Goal: Transaction & Acquisition: Purchase product/service

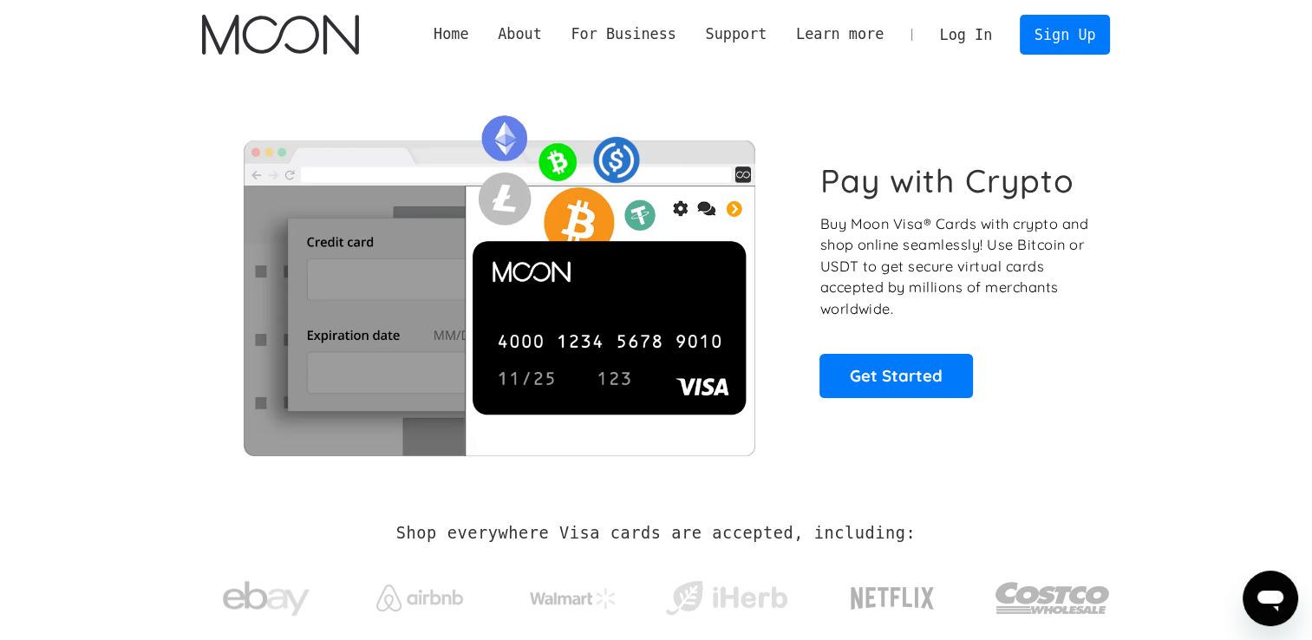
click at [995, 42] on link "Log In" at bounding box center [965, 35] width 81 height 38
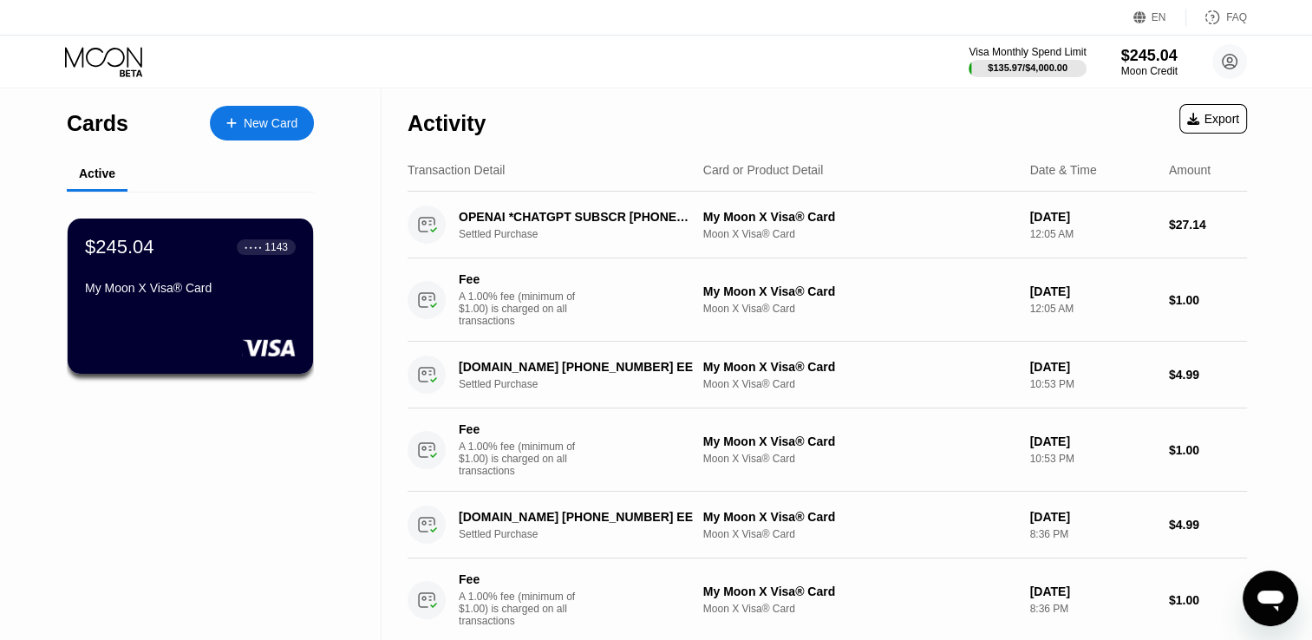
click at [895, 92] on div "Activity Export" at bounding box center [826, 118] width 839 height 61
click at [1150, 59] on div "$245.04" at bounding box center [1149, 55] width 58 height 18
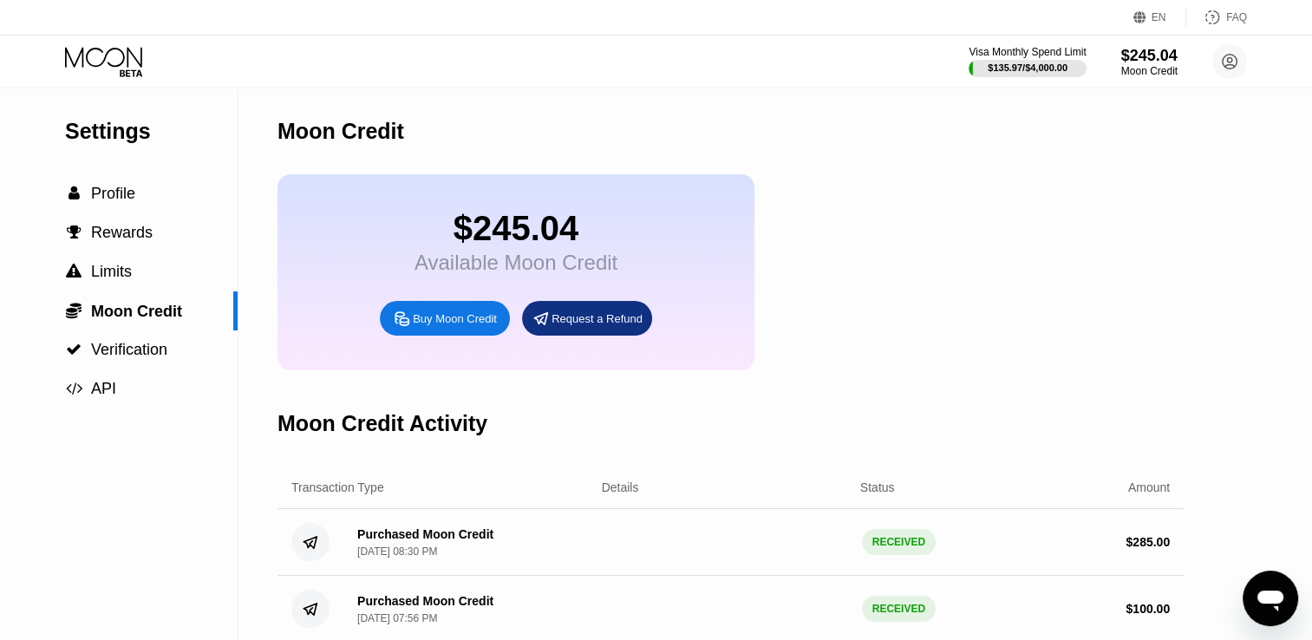
click at [451, 326] on div "Buy Moon Credit" at bounding box center [455, 318] width 84 height 15
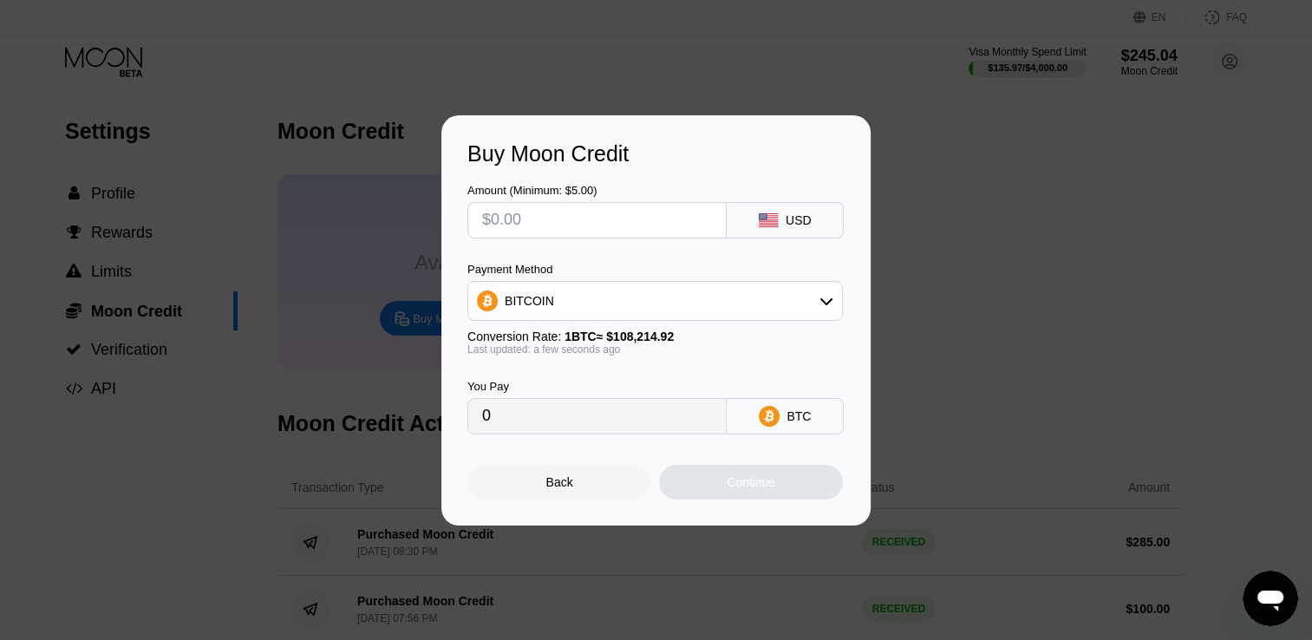
click at [503, 227] on input "text" at bounding box center [597, 220] width 230 height 35
type input "$4"
type input "0.00003697"
type input "$40"
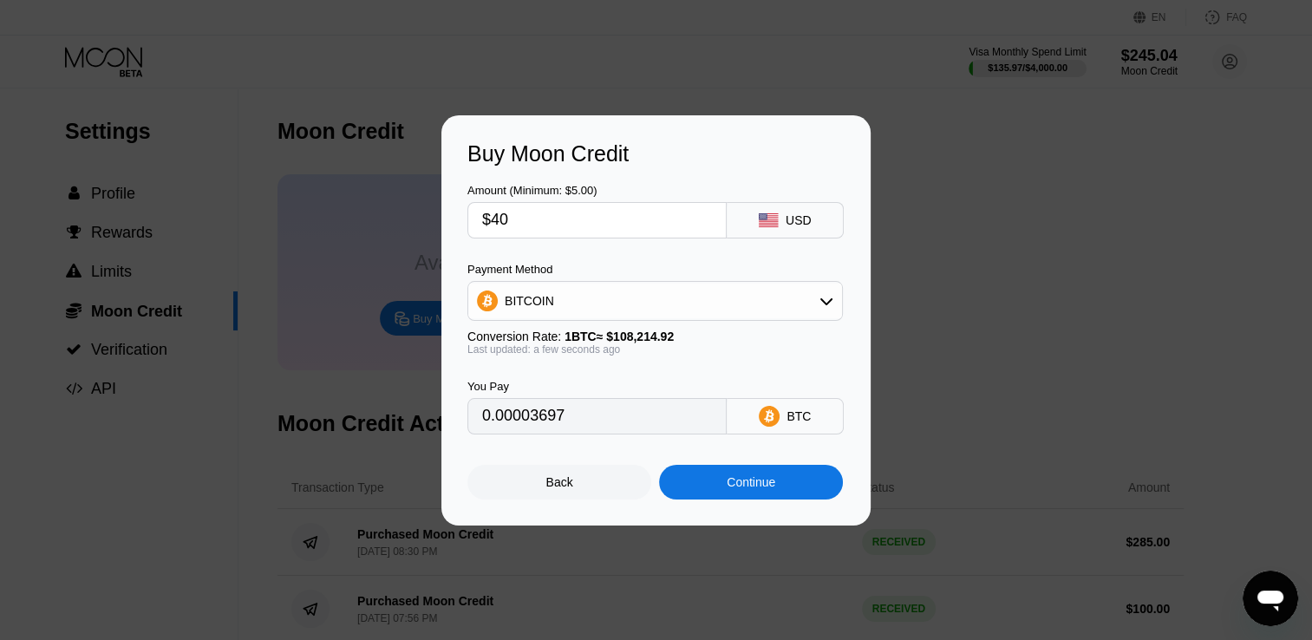
type input "0.00036964"
type input "$400"
type input "0.00369635"
type input "$40"
type input "0.00036964"
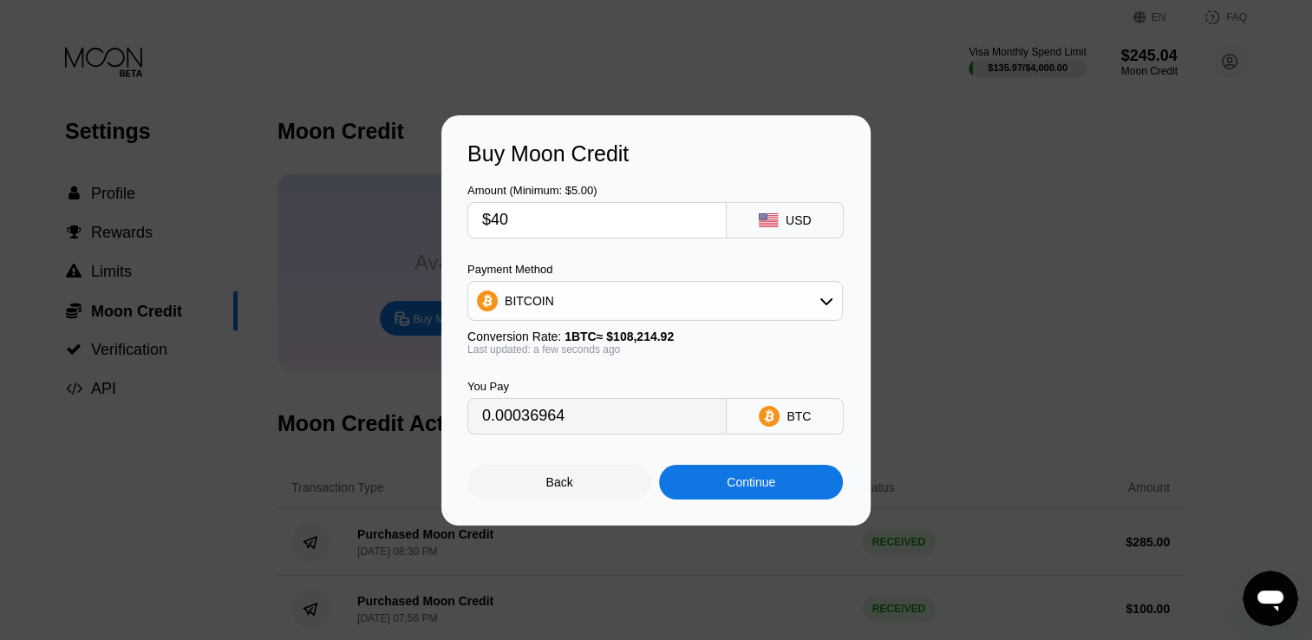
type input "$4"
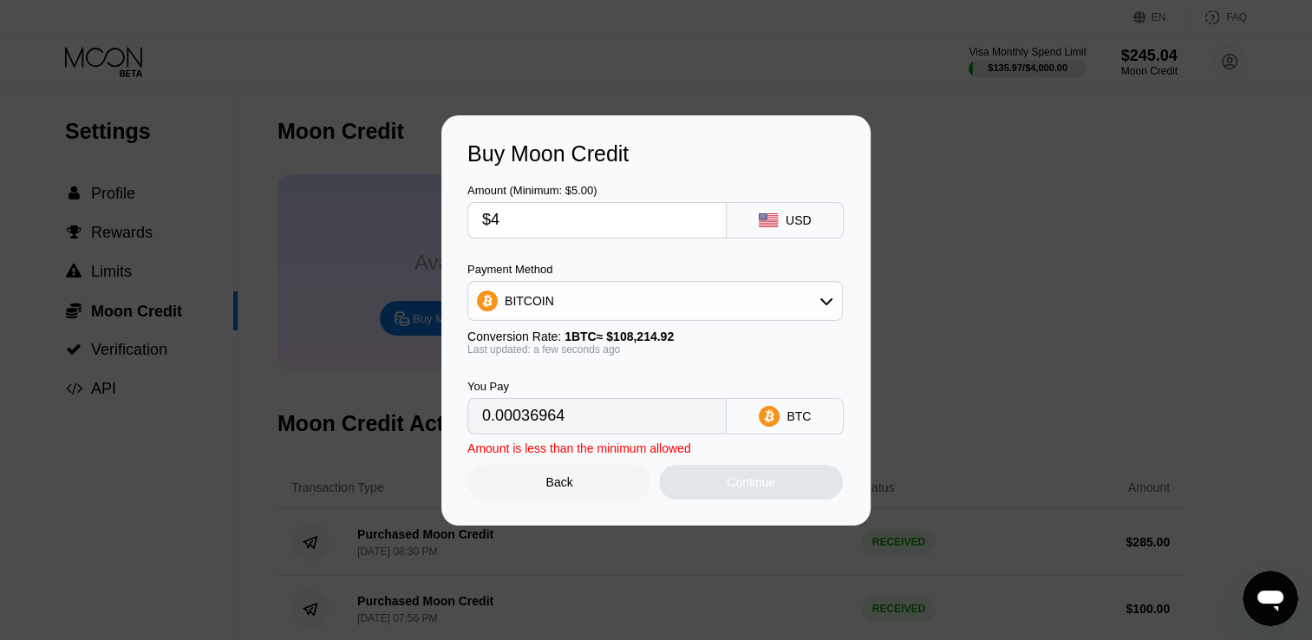
type input "0.00003697"
type input "0"
type input "$4"
type input "0.00003697"
type input "$40"
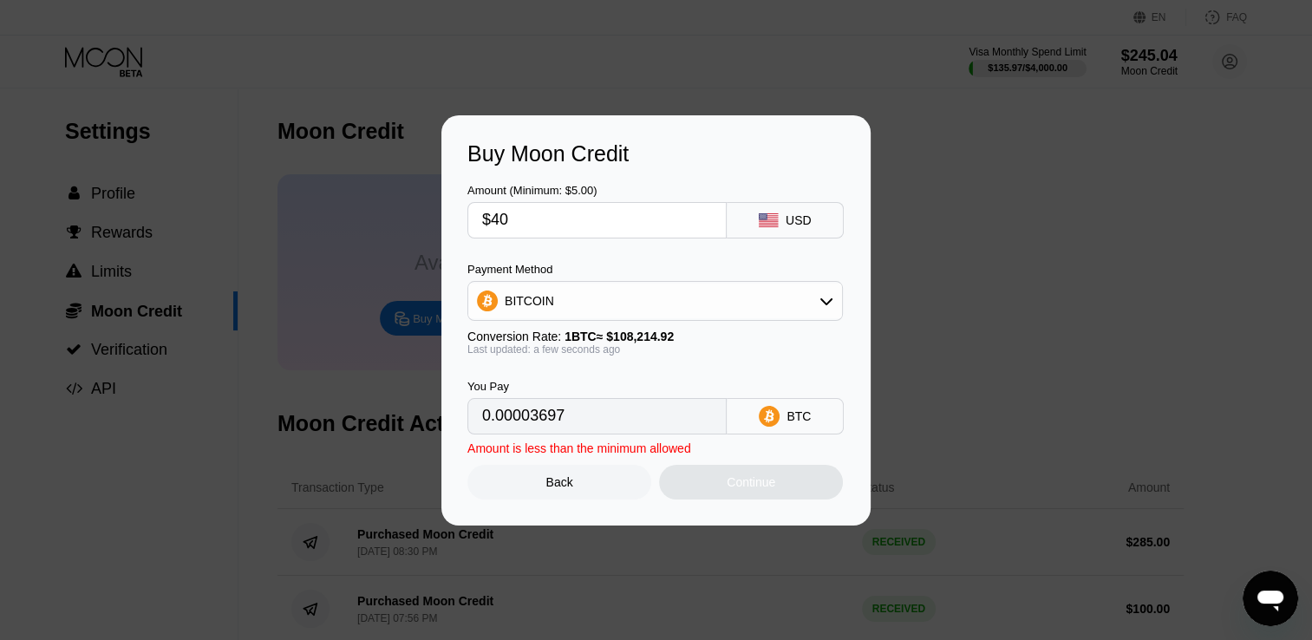
type input "0.00036964"
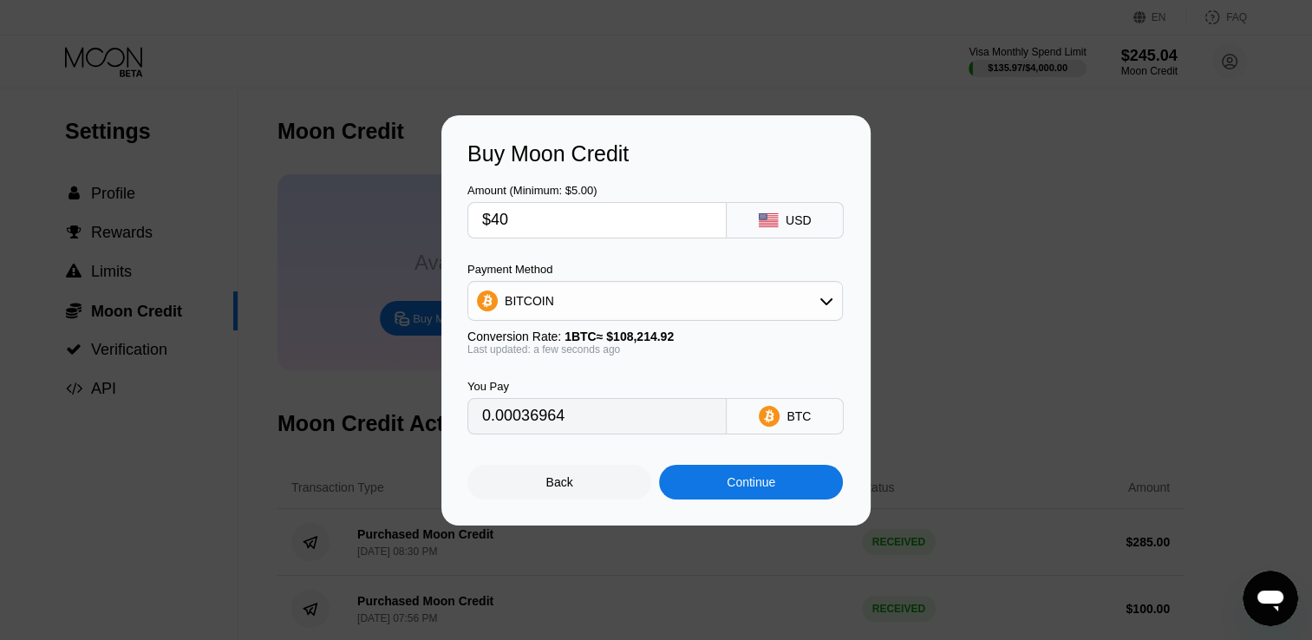
type input "$400"
type input "0.00369635"
type input "$40"
type input "0.00036964"
type input "$4"
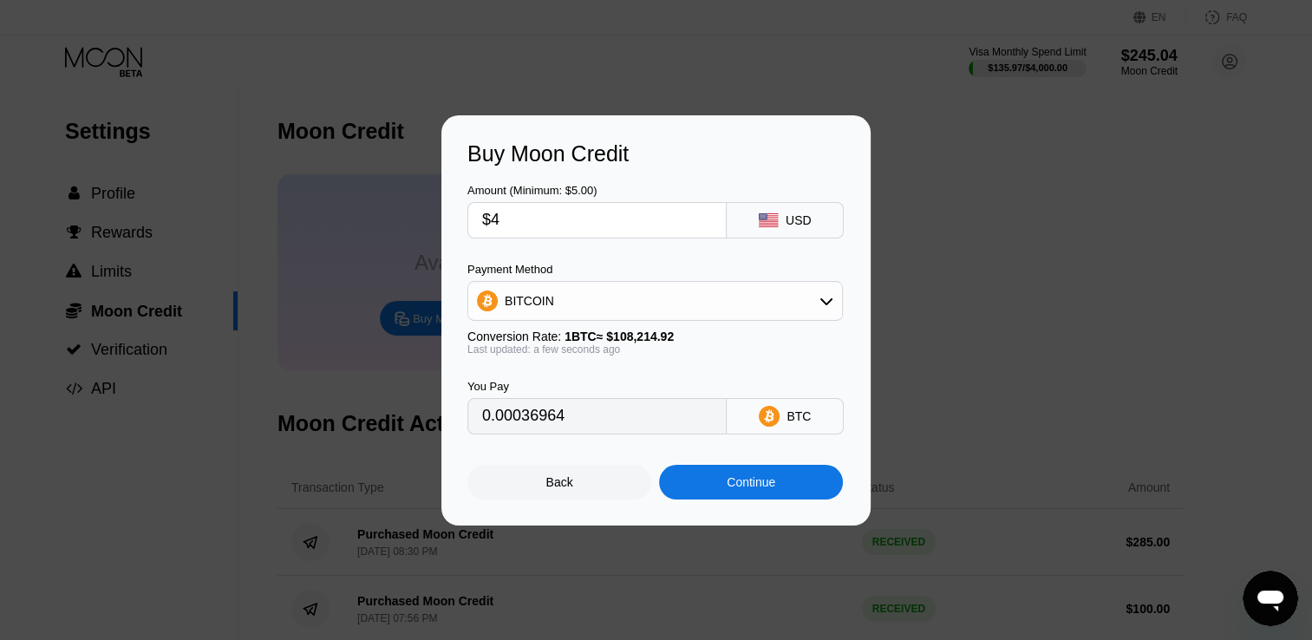
type input "0.00003697"
type input "0"
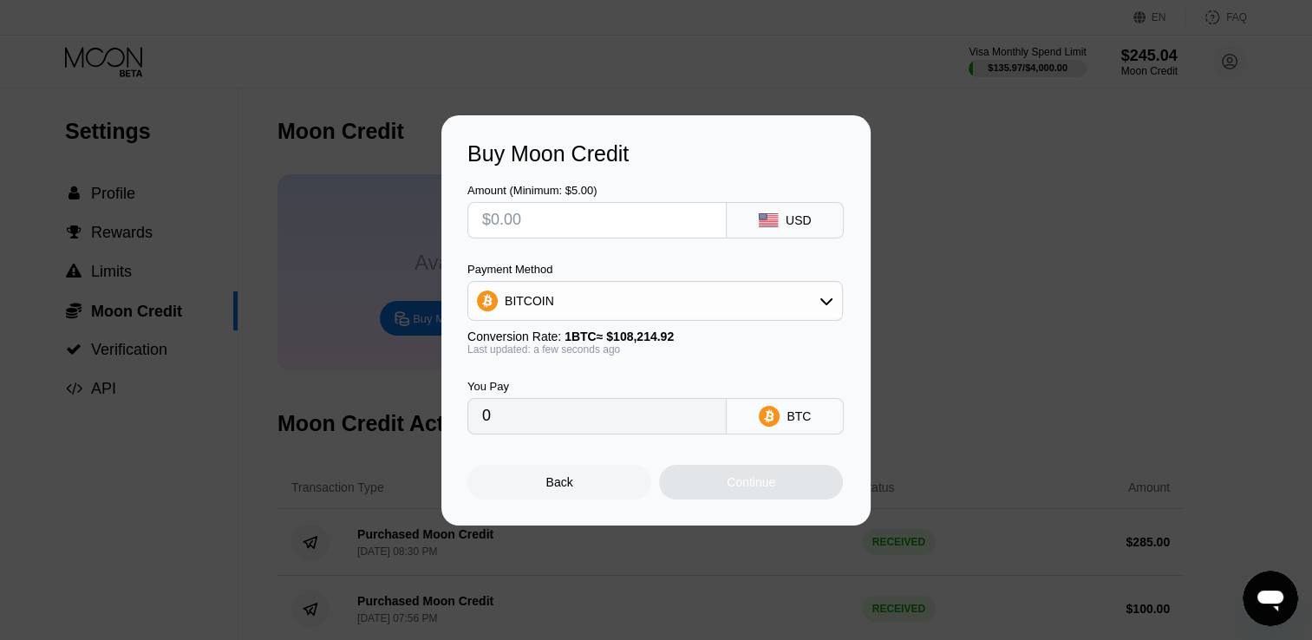
type input "$3"
type input "0.00002773"
type input "$30"
type input "0.00027723"
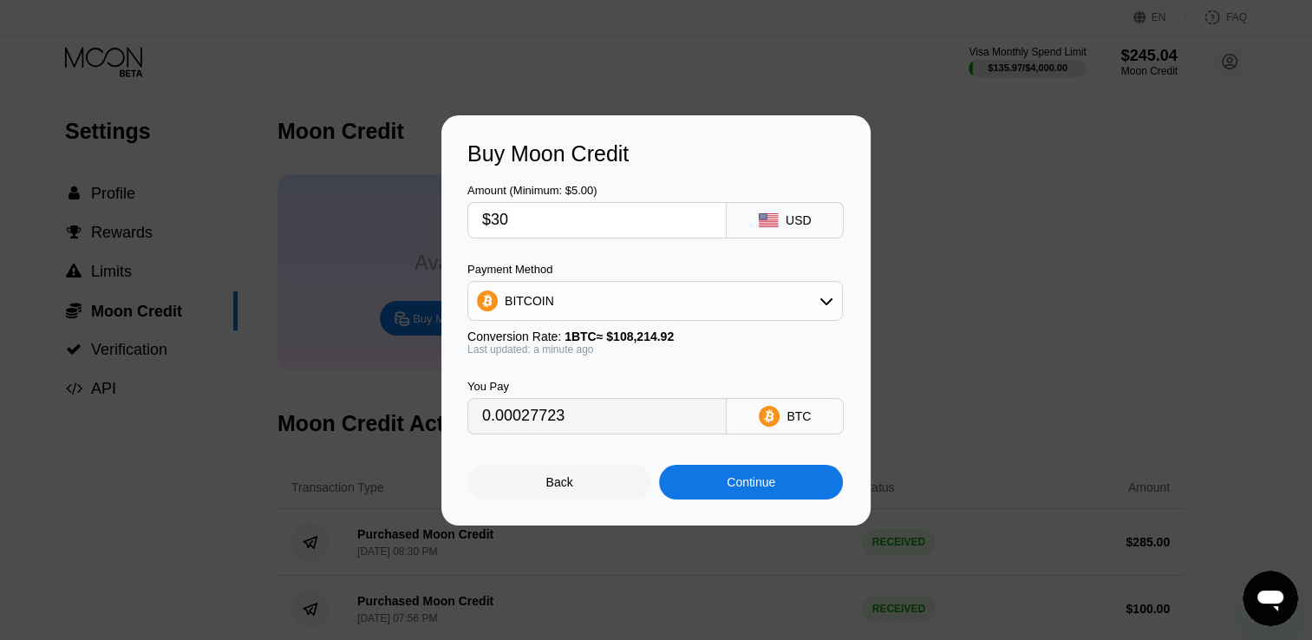
type input "$300"
type input "0.00277227"
type input "$30"
type input "0.00027723"
type input "$3"
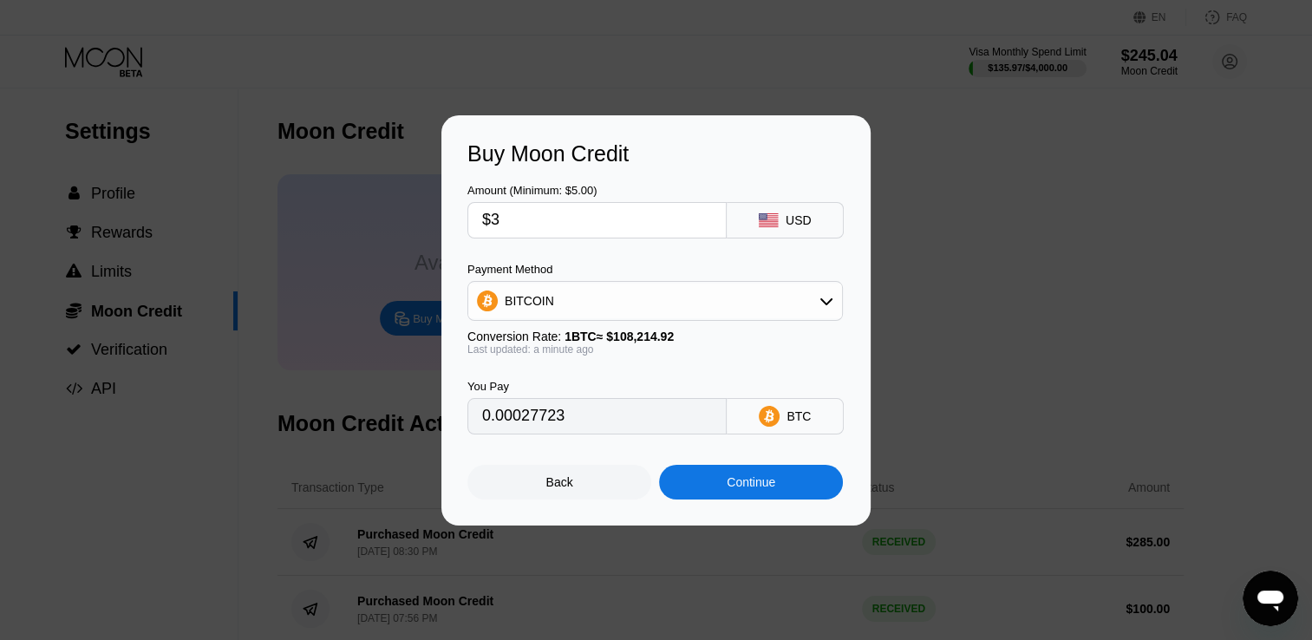
type input "0.00002773"
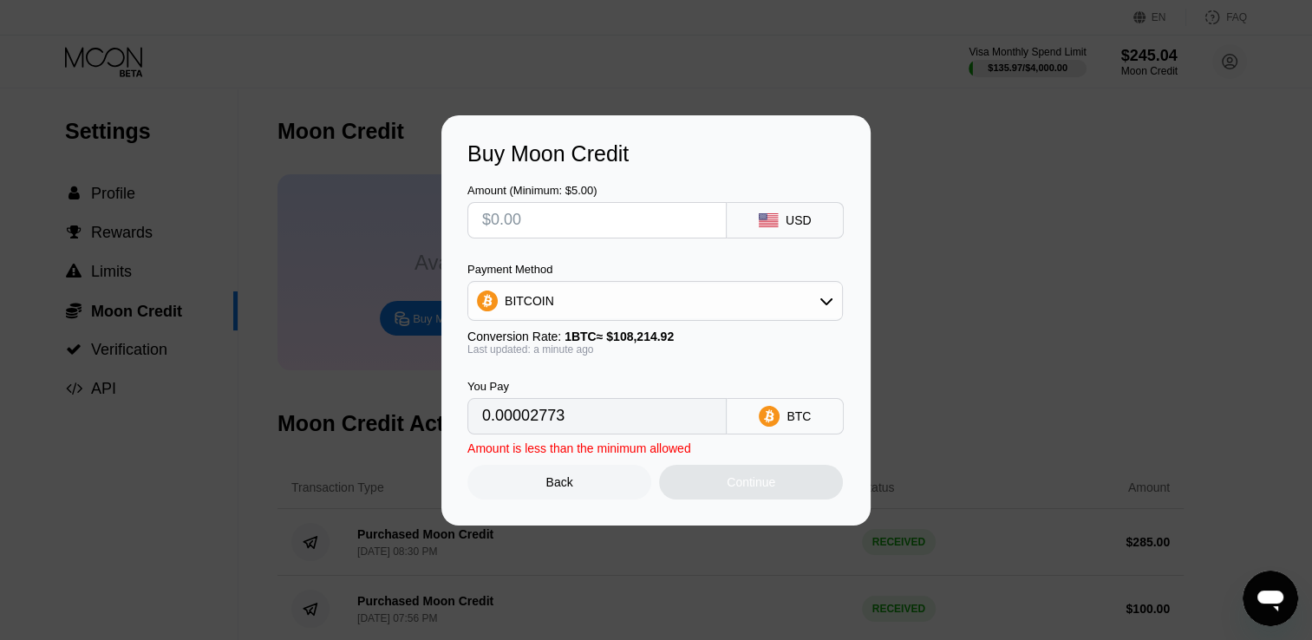
type input "0"
type input "$4"
type input "0.00003697"
type input "$40"
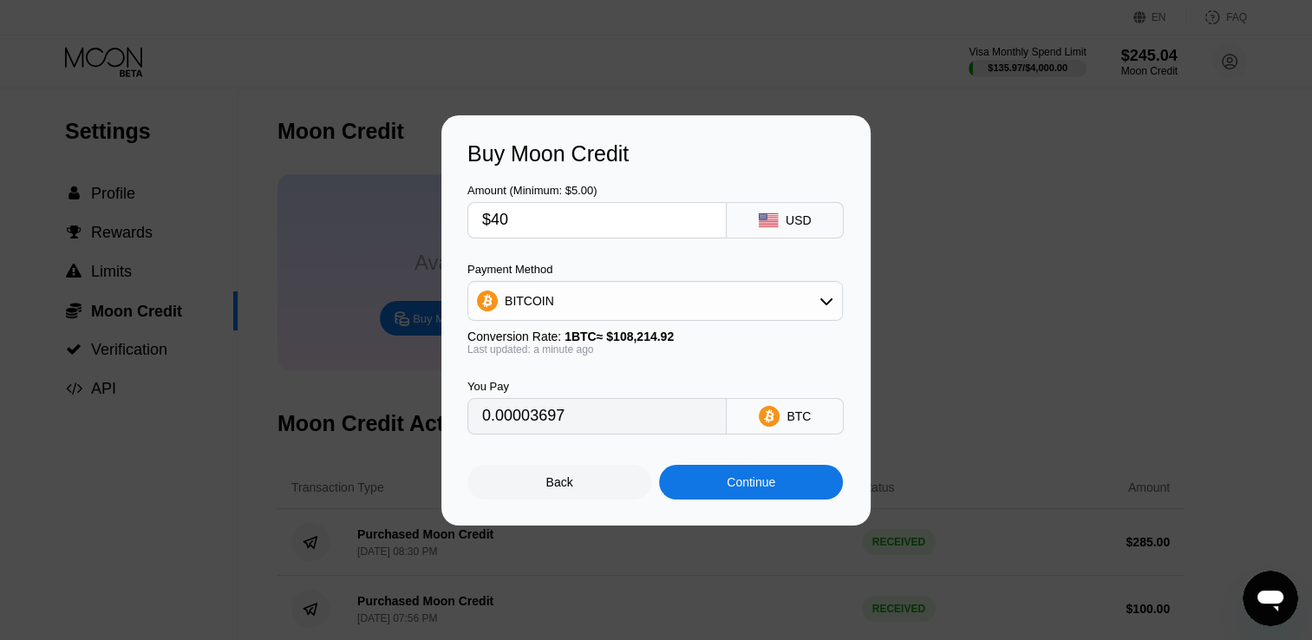
type input "0.00036964"
type input "$400"
type input "0.00369635"
type input "$400"
click at [727, 483] on div "Continue" at bounding box center [750, 482] width 49 height 14
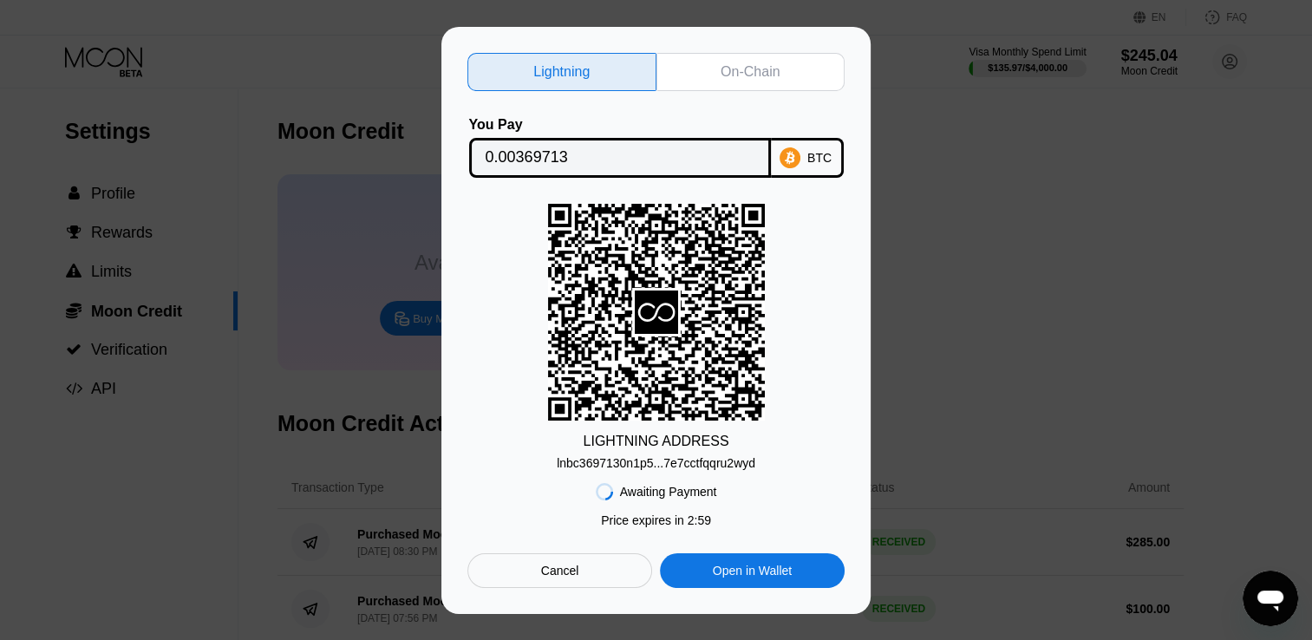
click at [714, 94] on div "Lightning On-Chain You Pay 0.00369713 BTC LIGHTNING ADDRESS lnbc3697130n1p5...7…" at bounding box center [655, 320] width 377 height 535
click at [714, 85] on div "On-Chain" at bounding box center [750, 72] width 189 height 38
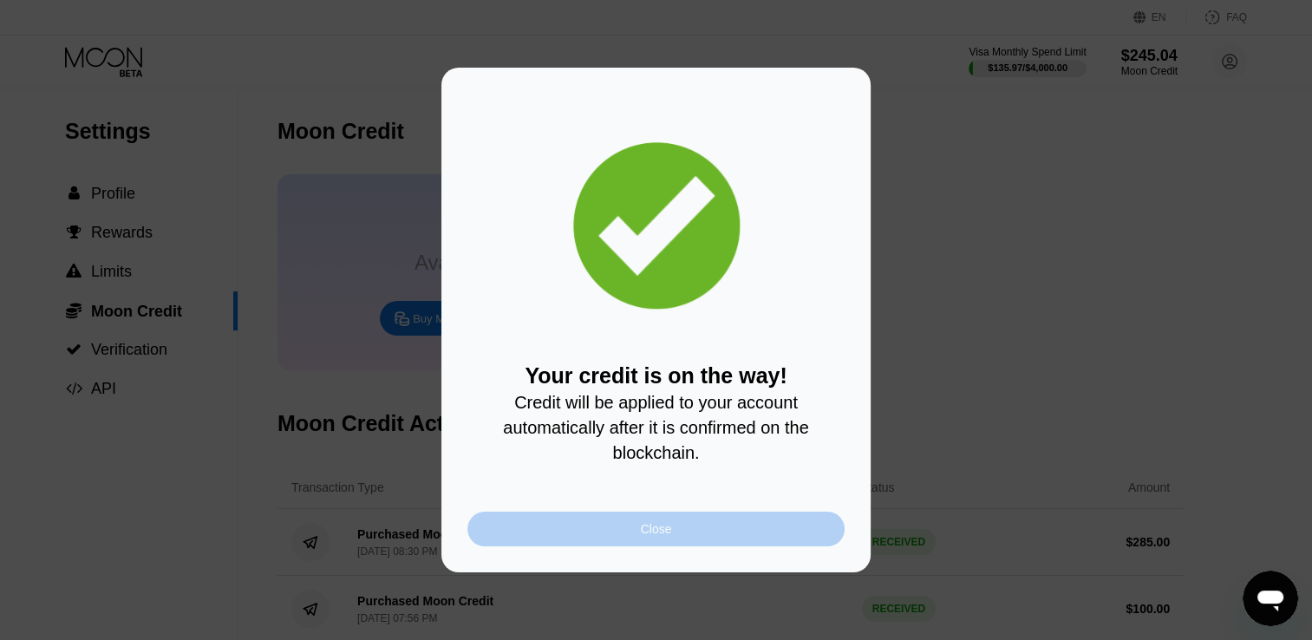
click at [654, 529] on div "Close" at bounding box center [656, 529] width 31 height 14
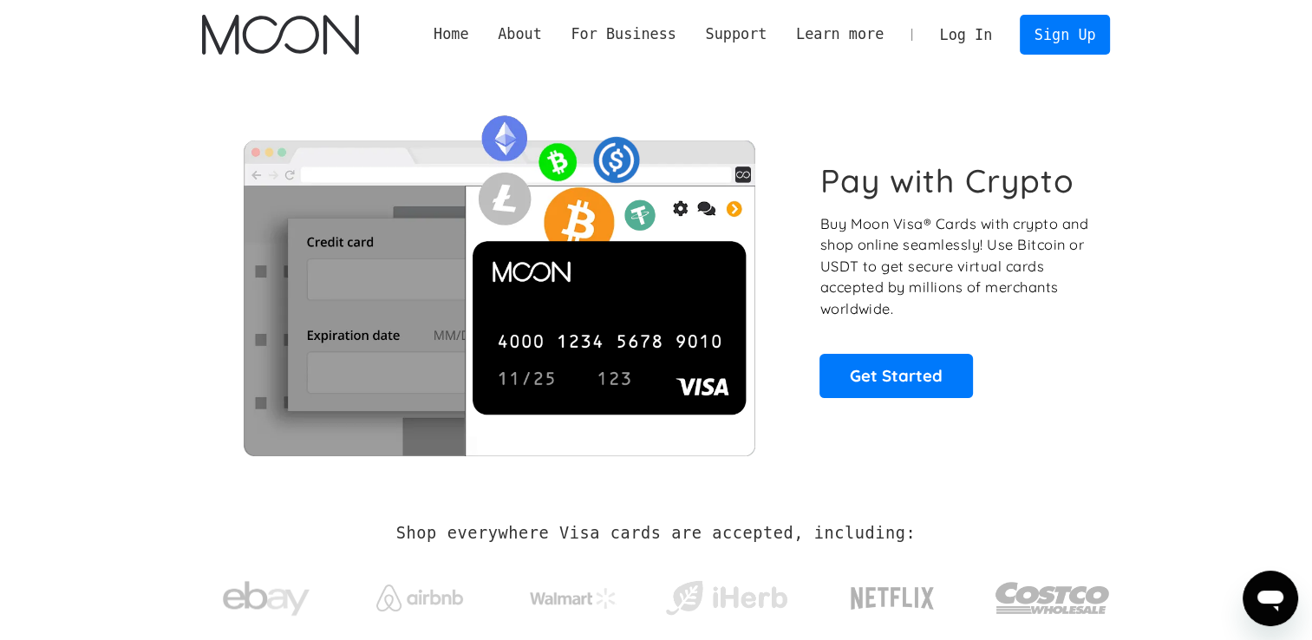
click at [980, 49] on link "Log In" at bounding box center [965, 35] width 81 height 38
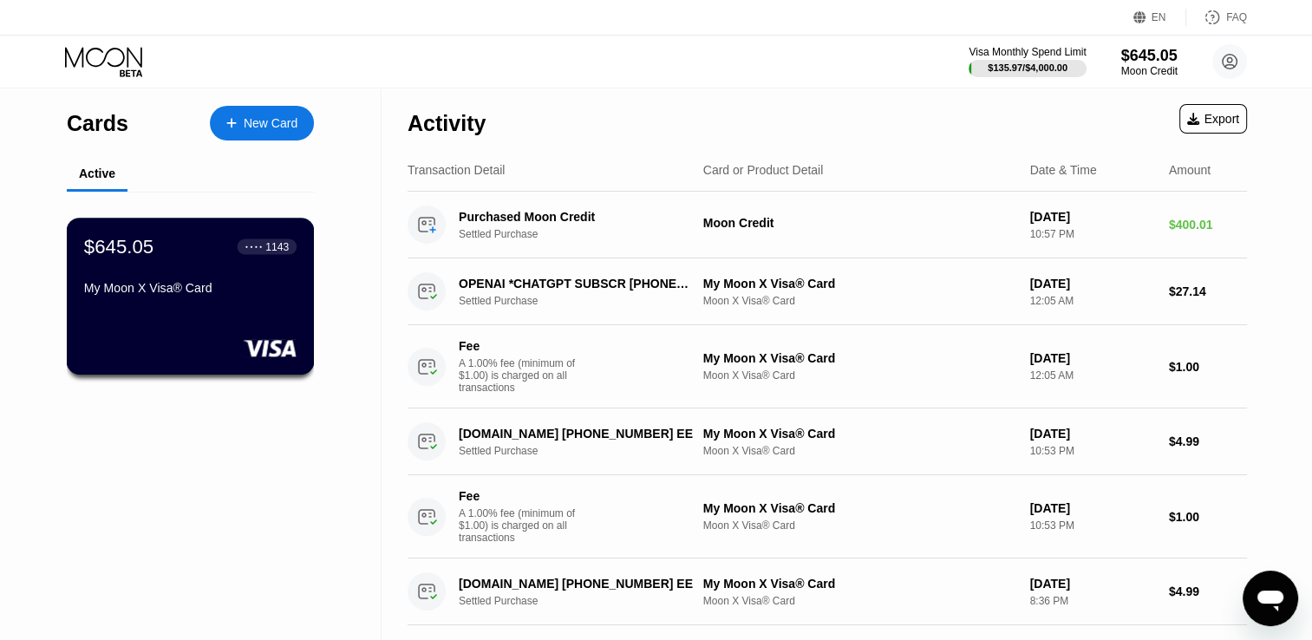
click at [227, 295] on div "My Moon X Visa® Card" at bounding box center [190, 288] width 212 height 14
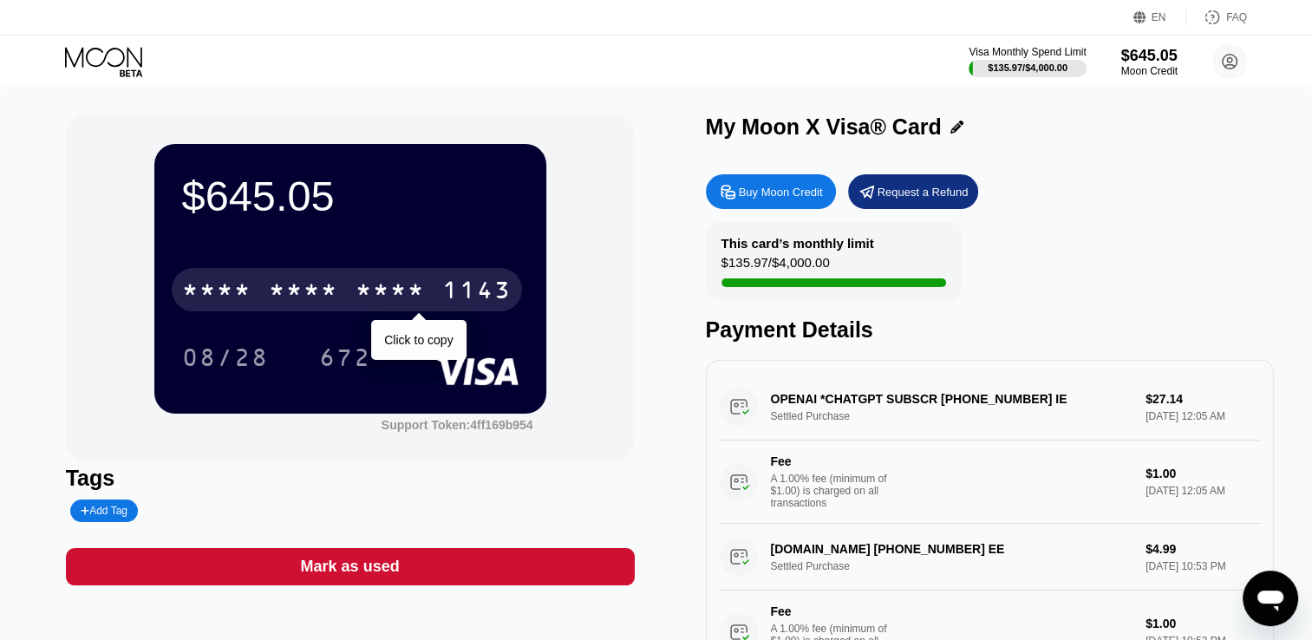
click at [374, 306] on div "* * * *" at bounding box center [389, 292] width 69 height 28
click at [414, 295] on div "2691" at bounding box center [389, 292] width 69 height 28
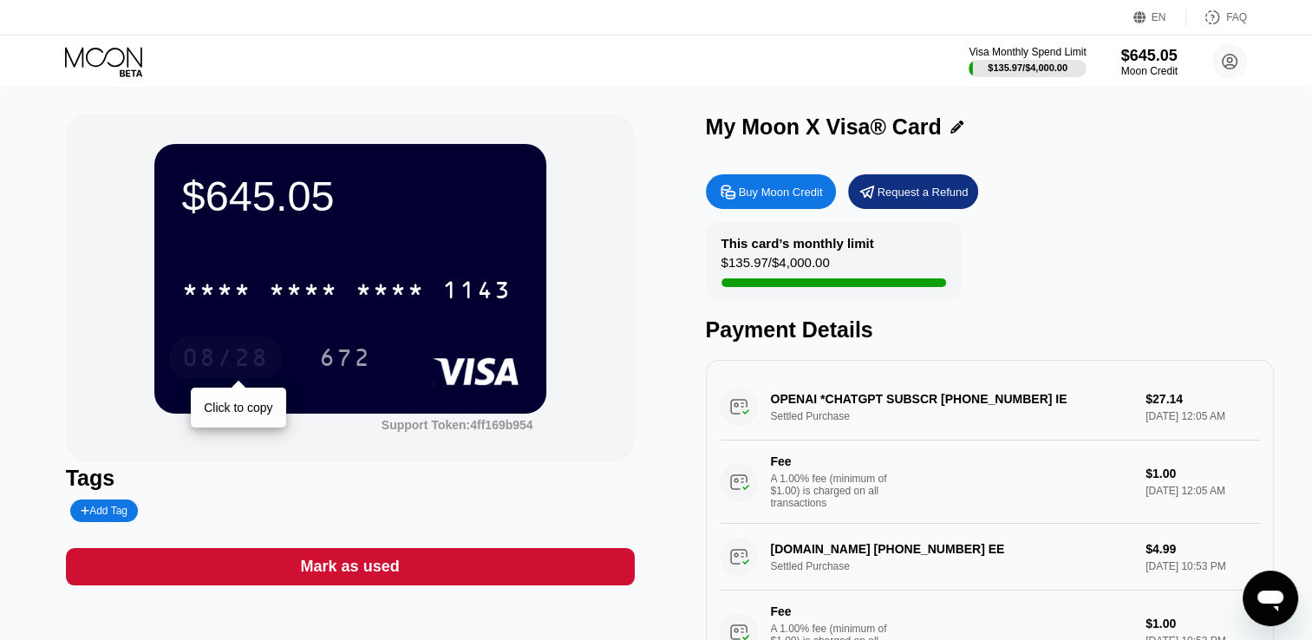
click at [238, 361] on div "08/28" at bounding box center [225, 360] width 87 height 28
